Goal: Transaction & Acquisition: Obtain resource

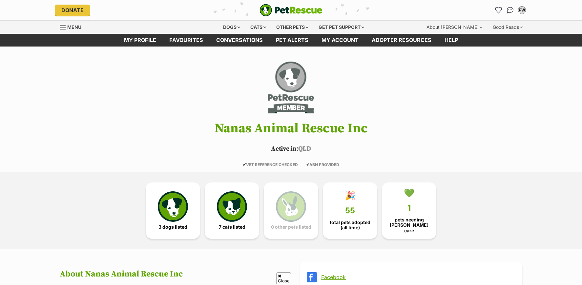
scroll to position [589, 0]
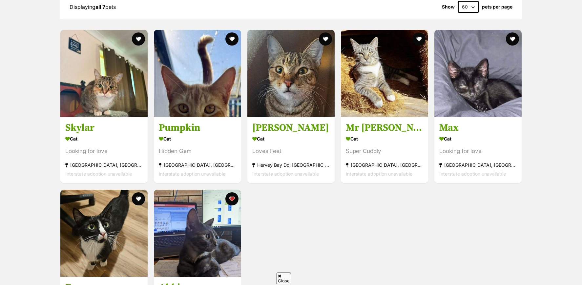
drag, startPoint x: 528, startPoint y: 1, endPoint x: 464, endPoint y: 164, distance: 175.2
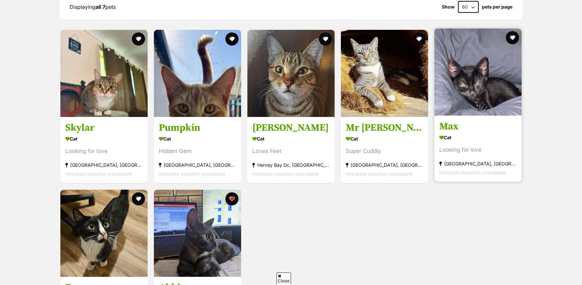
click at [464, 164] on div "Maryborough, QLD" at bounding box center [477, 164] width 77 height 9
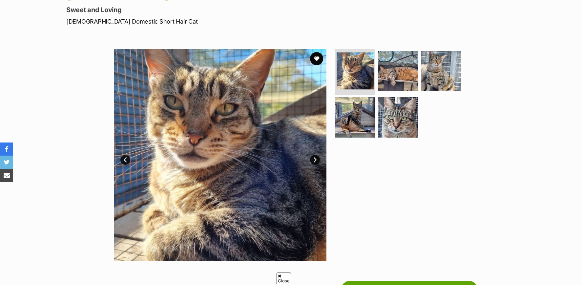
click at [316, 161] on link "Next" at bounding box center [315, 160] width 10 height 10
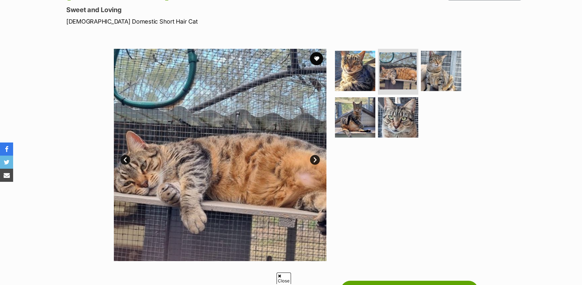
click at [316, 161] on link "Next" at bounding box center [315, 160] width 10 height 10
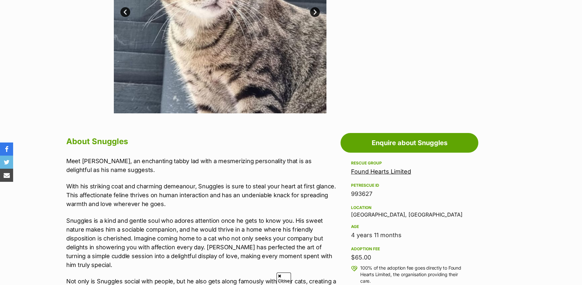
scroll to position [262, 0]
